Goal: Information Seeking & Learning: Learn about a topic

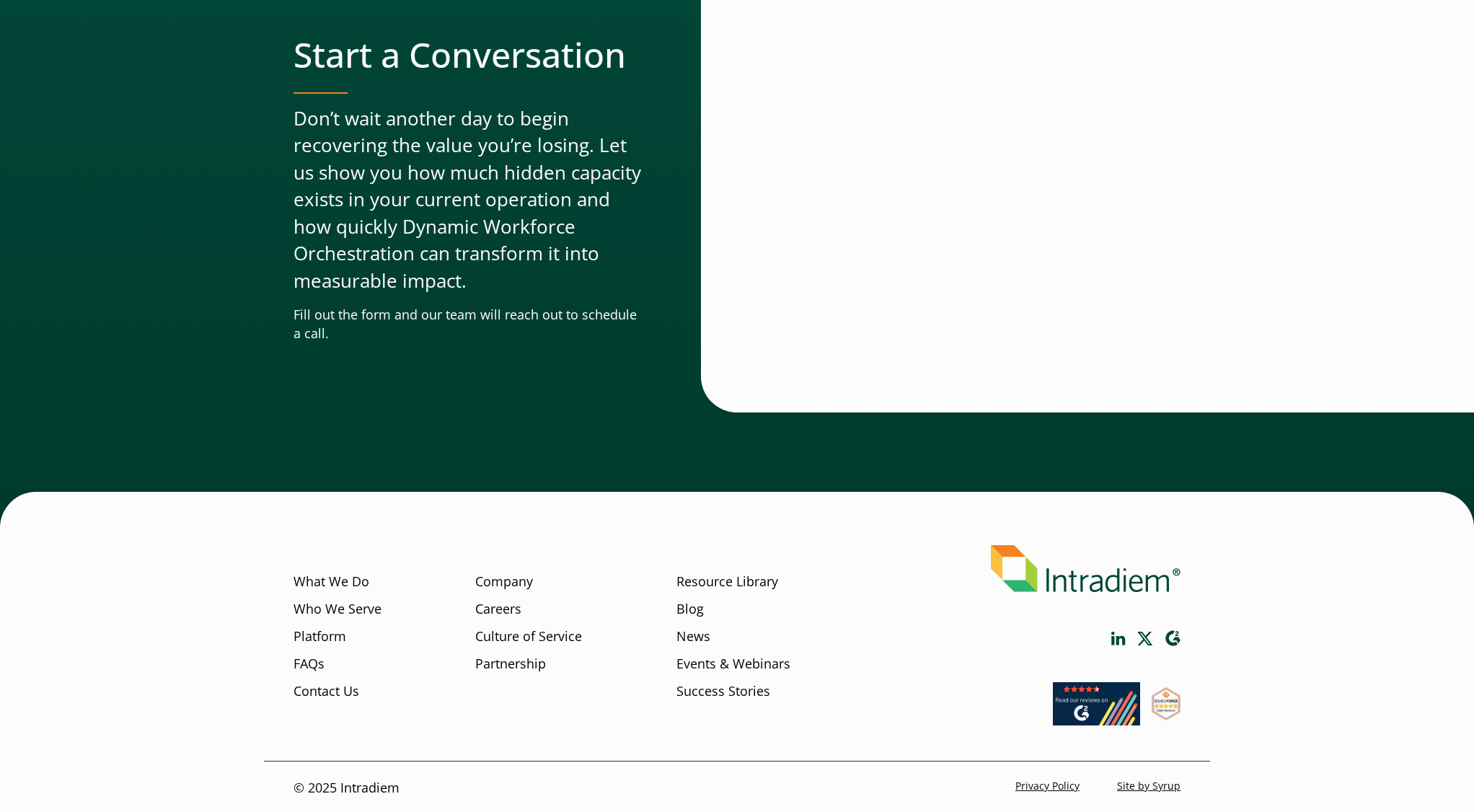
scroll to position [4698, 0]
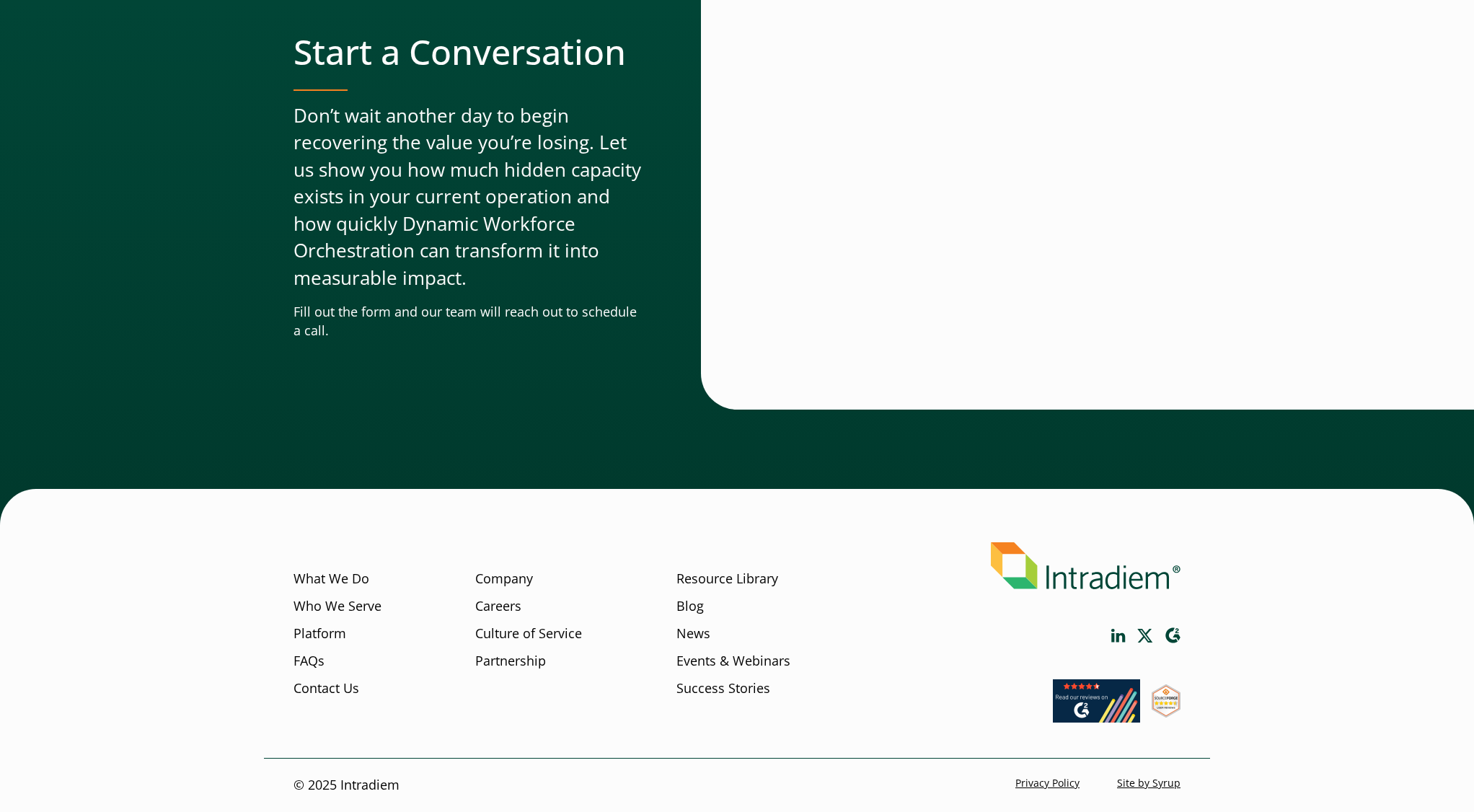
click at [1121, 638] on icon "Link opens in a new window" at bounding box center [1119, 636] width 15 height 14
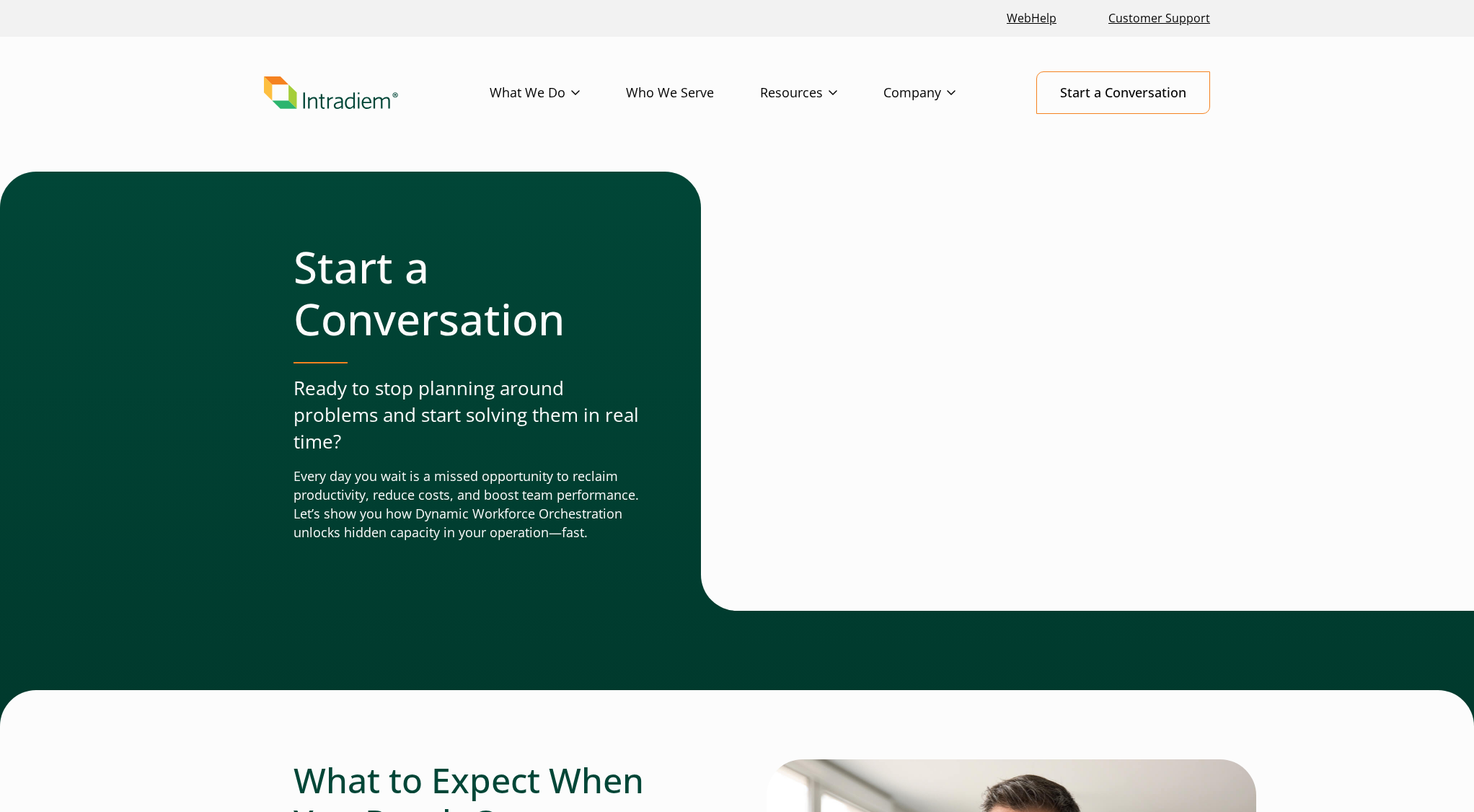
click at [289, 82] on img "Link to homepage of Intradiem" at bounding box center [331, 93] width 134 height 33
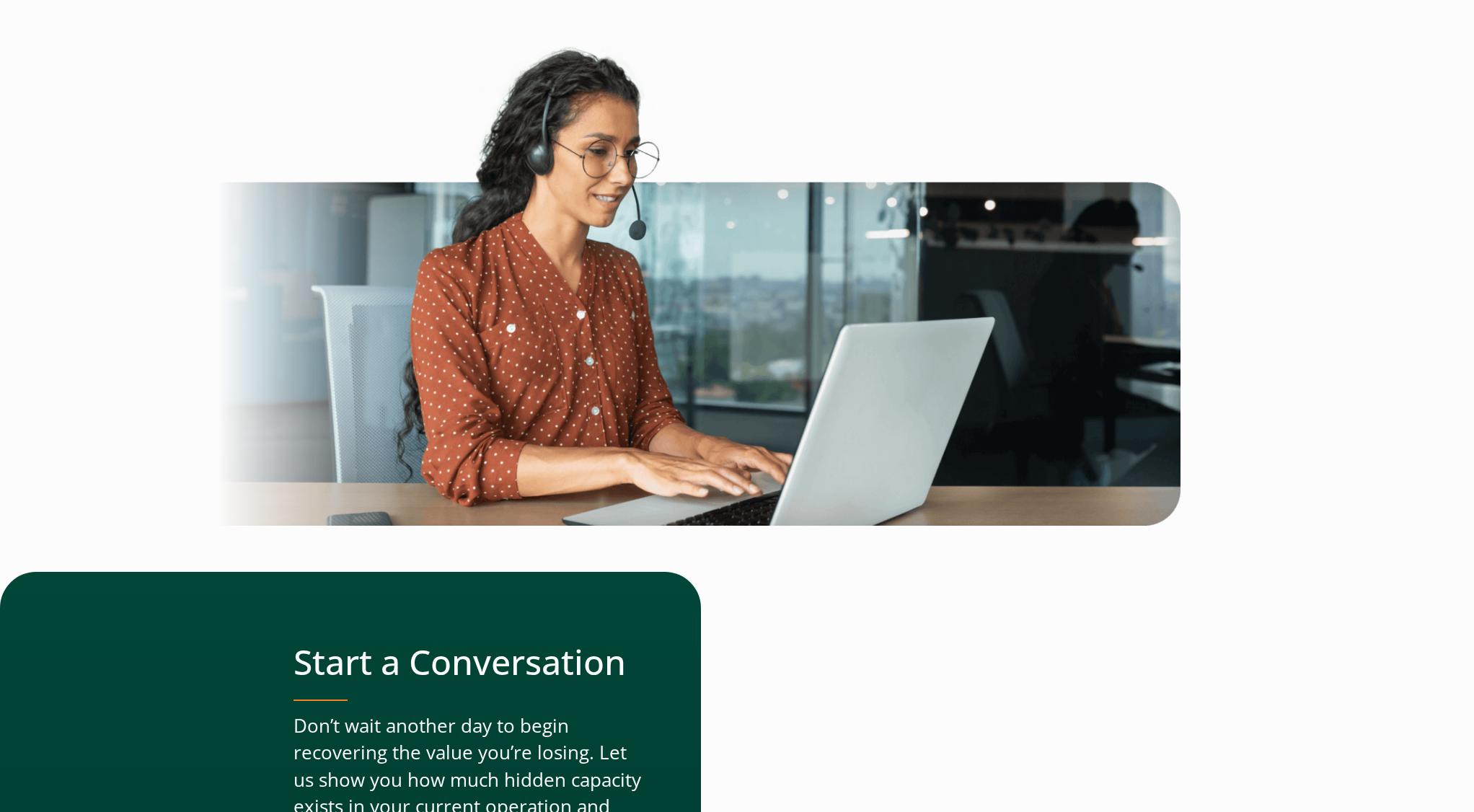
scroll to position [4698, 0]
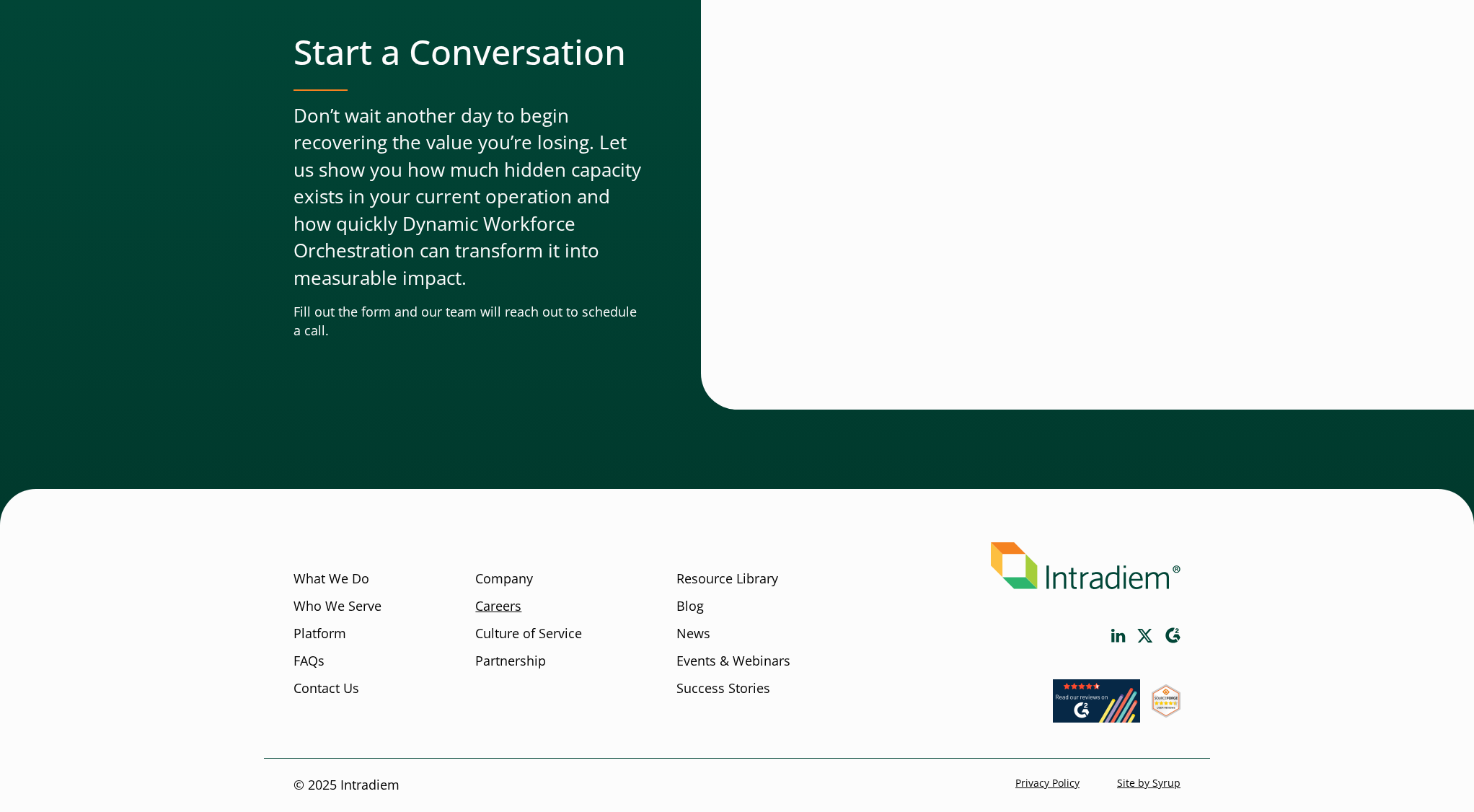
click at [513, 601] on link "Careers" at bounding box center [498, 606] width 46 height 19
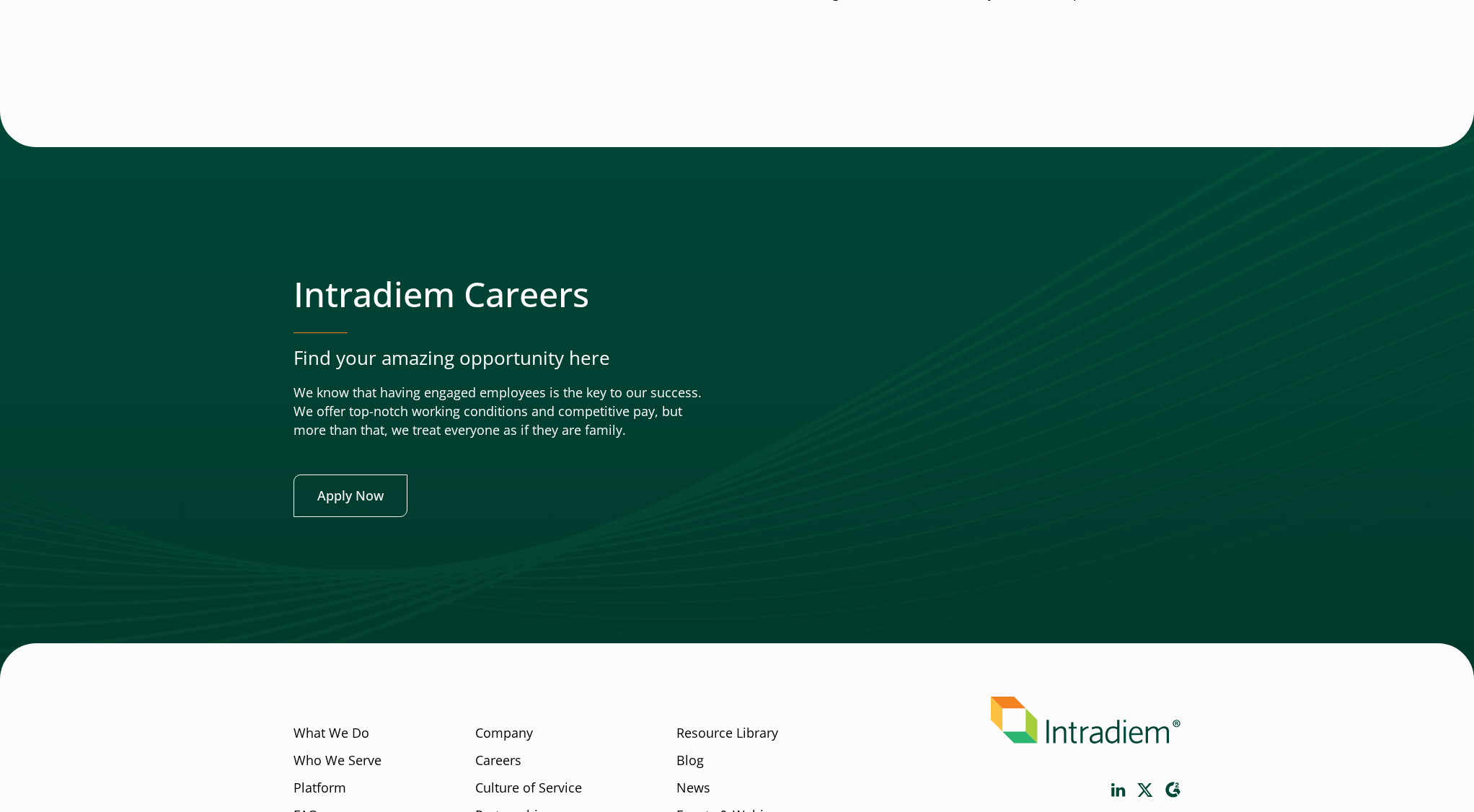
scroll to position [5505, 0]
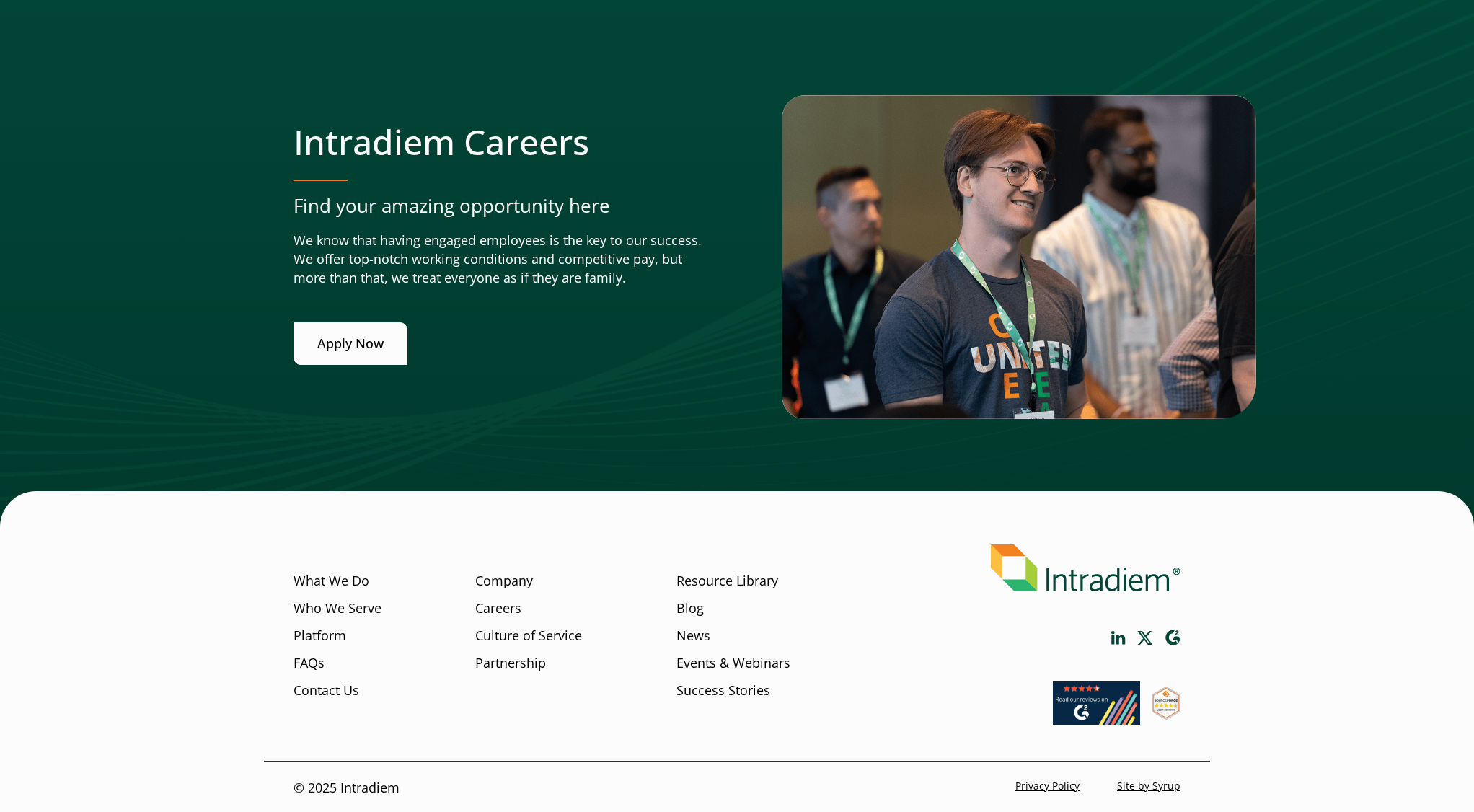
click at [368, 345] on link "Apply Now" at bounding box center [350, 344] width 114 height 43
